Goal: Check status: Check status

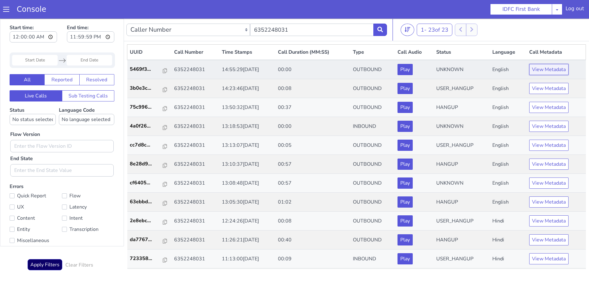
click at [543, 71] on button "View Metadata" at bounding box center [548, 69] width 39 height 11
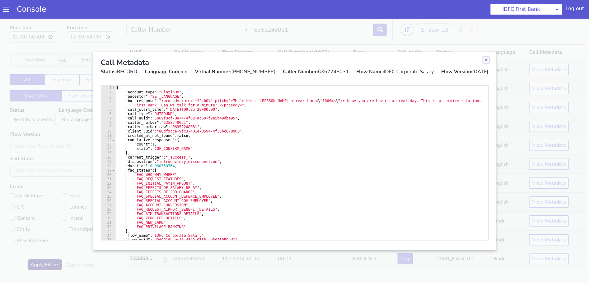
click at [487, 59] on link "Close" at bounding box center [486, 60] width 6 height 6
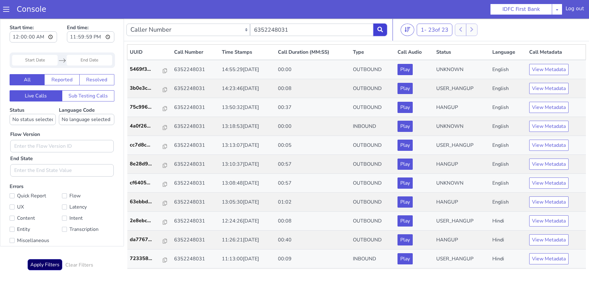
click at [379, 23] on div "Caller Number Call UUID Custom Parameter 6352248031" at bounding box center [256, 29] width 261 height 17
click at [380, 29] on icon at bounding box center [380, 30] width 6 height 6
click at [163, 90] on icon at bounding box center [165, 89] width 4 height 5
click at [380, 27] on icon at bounding box center [380, 30] width 6 height 6
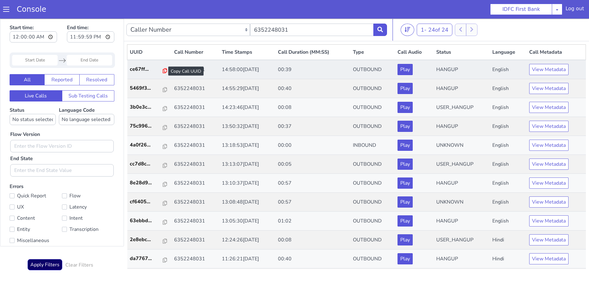
click at [163, 70] on icon at bounding box center [165, 70] width 4 height 5
